Goal: Navigation & Orientation: Find specific page/section

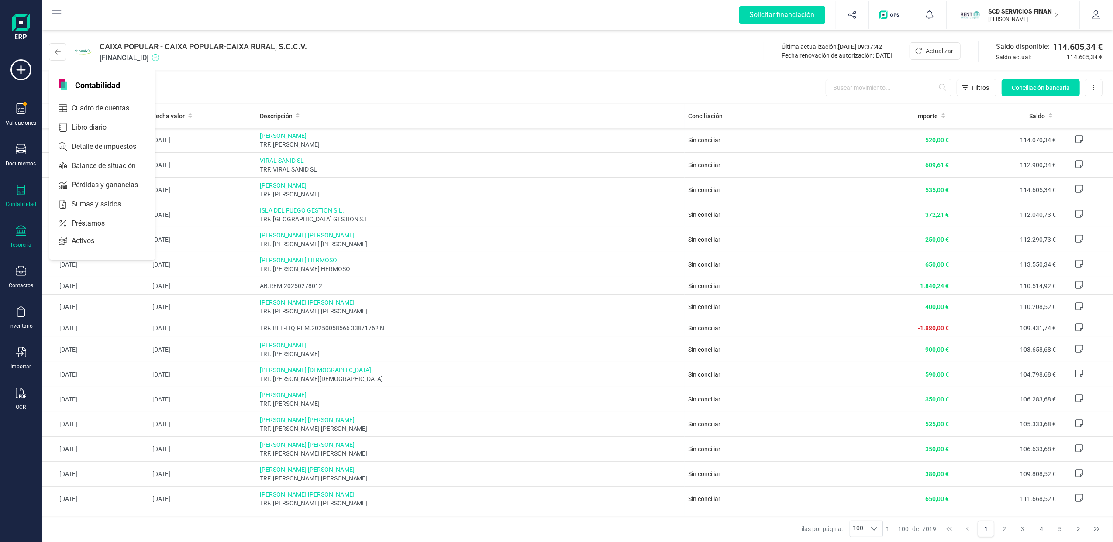
click at [23, 197] on div "Contabilidad" at bounding box center [20, 196] width 35 height 23
drag, startPoint x: 20, startPoint y: 188, endPoint x: 21, endPoint y: 182, distance: 6.3
click at [19, 188] on icon at bounding box center [21, 190] width 10 height 10
click at [17, 187] on icon at bounding box center [21, 190] width 10 height 10
click at [16, 228] on icon at bounding box center [21, 230] width 10 height 10
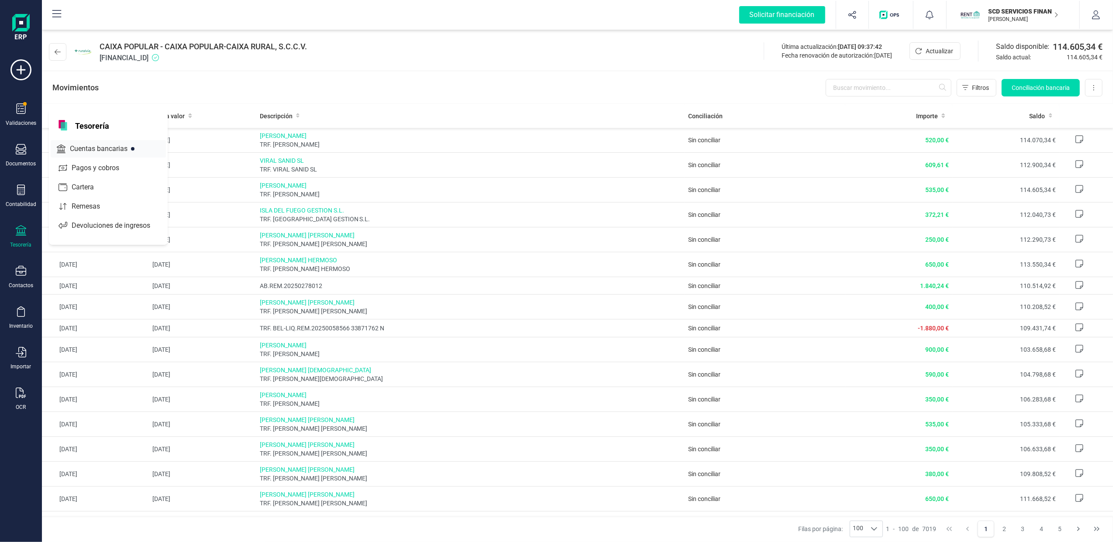
click at [91, 151] on span "Cuentas bancarias" at bounding box center [104, 149] width 77 height 10
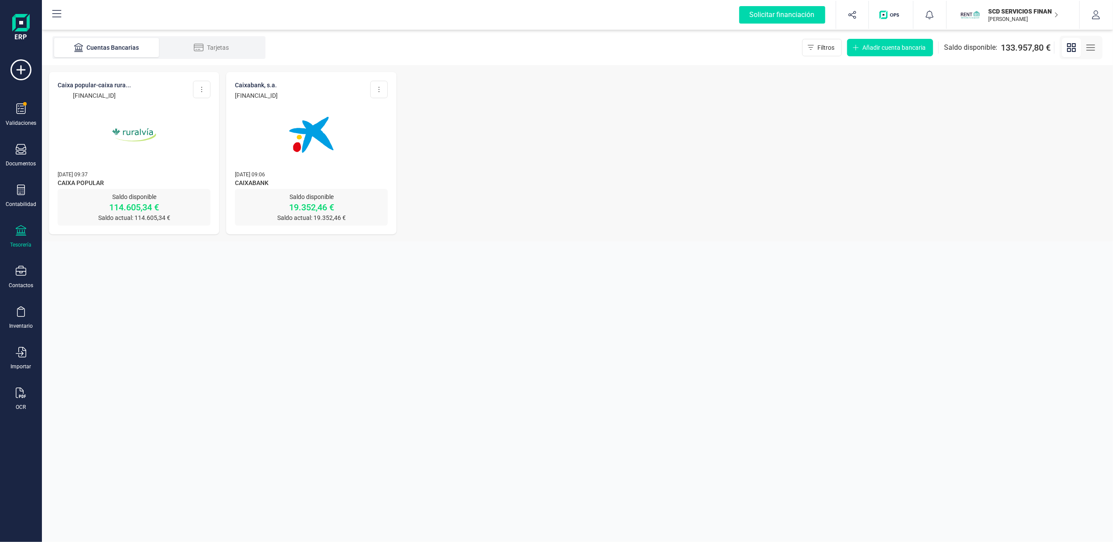
click at [128, 141] on img at bounding box center [133, 134] width 73 height 73
